Goal: Complete application form

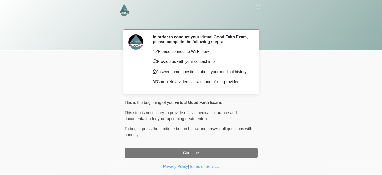
scroll to position [10, 0]
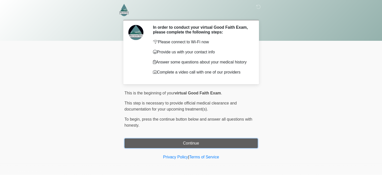
click at [198, 146] on button "Continue" at bounding box center [191, 143] width 133 height 10
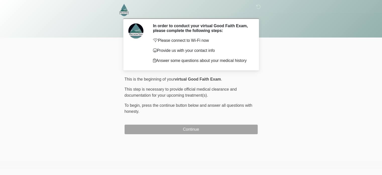
scroll to position [0, 0]
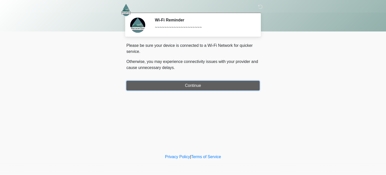
click at [199, 88] on button "Continue" at bounding box center [192, 86] width 133 height 10
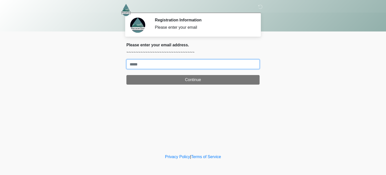
click at [190, 60] on input "Where should we email your treatment plan?" at bounding box center [192, 64] width 133 height 10
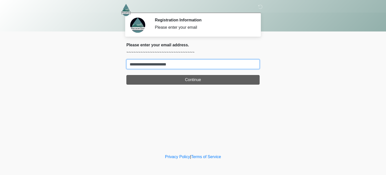
type input "**********"
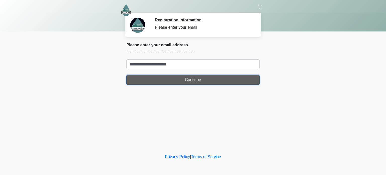
click at [190, 81] on button "Continue" at bounding box center [192, 80] width 133 height 10
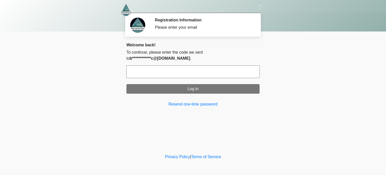
click at [185, 71] on input "text" at bounding box center [192, 71] width 133 height 13
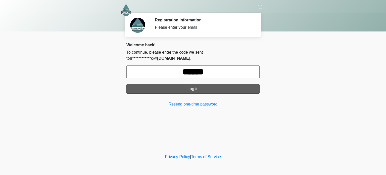
type input "******"
click at [192, 84] on button "Log in" at bounding box center [192, 89] width 133 height 10
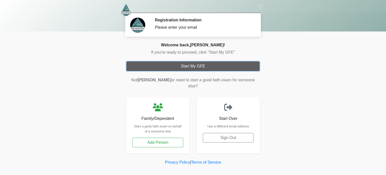
click at [205, 66] on button "Start My GFE" at bounding box center [192, 66] width 133 height 10
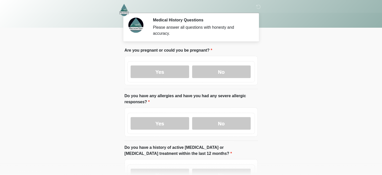
scroll to position [7, 0]
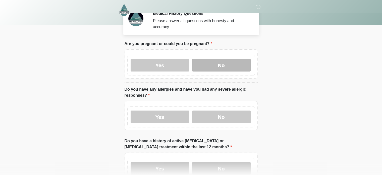
click at [199, 59] on label "No" at bounding box center [221, 65] width 59 height 13
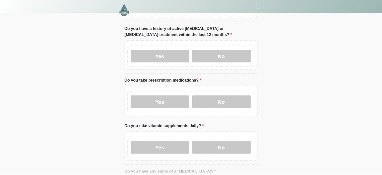
scroll to position [0, 0]
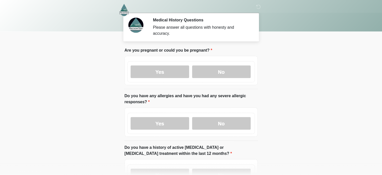
click at [164, 74] on div "Yes No" at bounding box center [191, 71] width 128 height 21
click at [166, 69] on label "Yes" at bounding box center [160, 71] width 59 height 13
click at [220, 66] on label "No" at bounding box center [221, 71] width 59 height 13
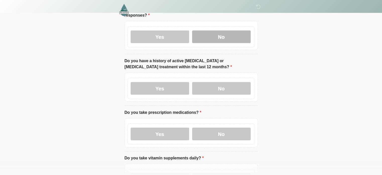
scroll to position [92, 0]
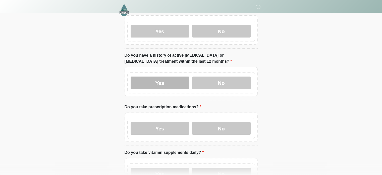
click at [169, 76] on label "Yes" at bounding box center [160, 82] width 59 height 13
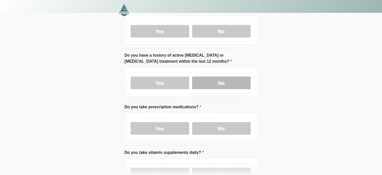
click at [224, 77] on label "No" at bounding box center [221, 82] width 59 height 13
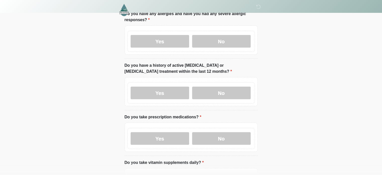
scroll to position [67, 0]
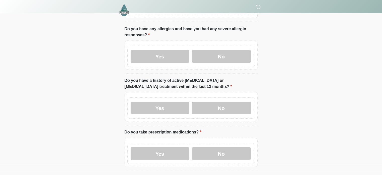
click at [260, 6] on icon at bounding box center [258, 7] width 5 height 5
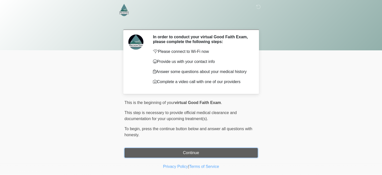
click at [180, 152] on button "Continue" at bounding box center [191, 153] width 133 height 10
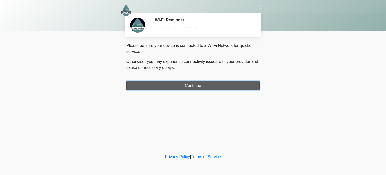
click at [197, 90] on button "Continue" at bounding box center [192, 86] width 133 height 10
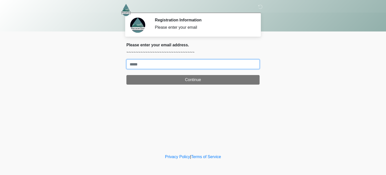
click at [195, 64] on input "Where should we email your treatment plan?" at bounding box center [192, 64] width 133 height 10
type input "**********"
click at [126, 75] on button "Continue" at bounding box center [192, 80] width 133 height 10
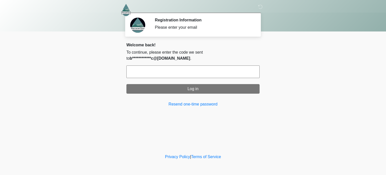
click at [195, 65] on input "text" at bounding box center [192, 71] width 133 height 13
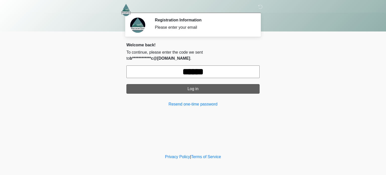
type input "******"
click at [202, 86] on button "Log in" at bounding box center [192, 89] width 133 height 10
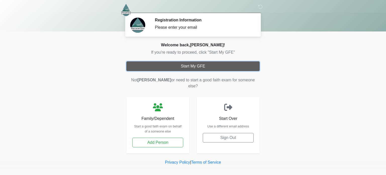
click at [200, 67] on button "Start My GFE" at bounding box center [192, 66] width 133 height 10
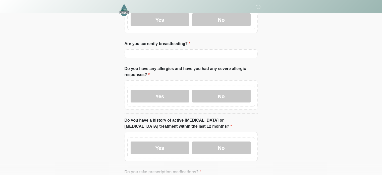
scroll to position [52, 0]
click at [166, 89] on label "Yes" at bounding box center [160, 95] width 59 height 13
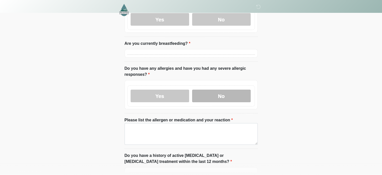
click at [209, 93] on label "No" at bounding box center [221, 95] width 59 height 13
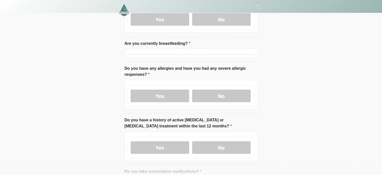
click at [155, 85] on div "Yes No" at bounding box center [191, 95] width 128 height 21
click at [156, 90] on label "Yes" at bounding box center [160, 95] width 59 height 13
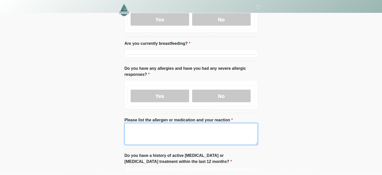
click at [156, 123] on textarea "Please list the allergen or medication and your reaction" at bounding box center [191, 134] width 133 height 22
